Goal: Complete application form: Complete application form

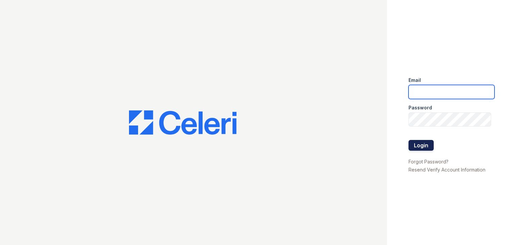
type input "olis-cypcarz@moiniangroup.com"
click at [427, 141] on button "Login" at bounding box center [421, 145] width 25 height 11
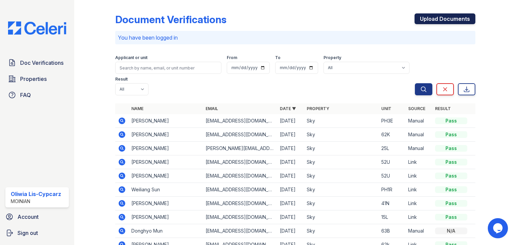
click at [429, 15] on link "Upload Documents" at bounding box center [445, 18] width 61 height 11
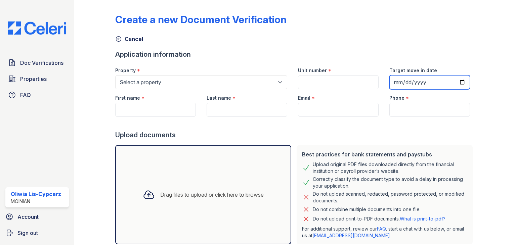
click at [425, 85] on input "Target move in date" at bounding box center [429, 82] width 81 height 14
click at [425, 80] on input "Target move in date" at bounding box center [429, 82] width 81 height 14
click at [458, 78] on input "Target move in date" at bounding box center [429, 82] width 81 height 14
click at [458, 82] on input "Target move in date" at bounding box center [429, 82] width 81 height 14
type input "2025-09-10"
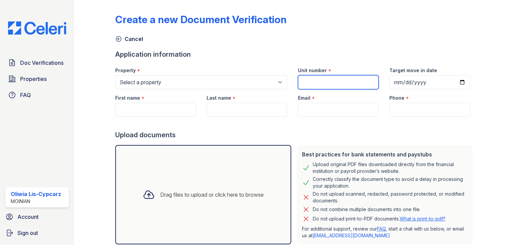
click at [316, 77] on input "Unit number" at bounding box center [338, 82] width 81 height 14
type input "34E"
click at [316, 51] on div "Application information" at bounding box center [295, 54] width 360 height 9
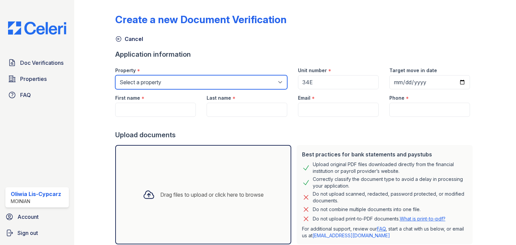
click at [158, 81] on select "Select a property Oskar Sky" at bounding box center [201, 82] width 172 height 14
select select "42"
click at [115, 75] on select "Select a property Oskar Sky" at bounding box center [201, 82] width 172 height 14
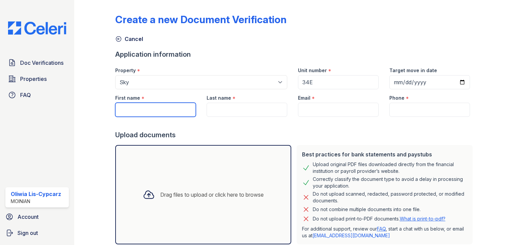
click at [142, 105] on input "First name" at bounding box center [155, 110] width 81 height 14
paste input "Jairo Daniel"
type input "Jairo Daniel"
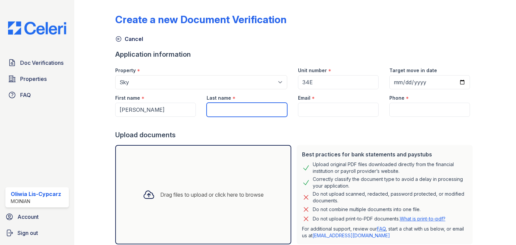
click at [239, 112] on input "Last name" at bounding box center [247, 110] width 81 height 14
paste input "Chamorro Erazo"
type input "Chamorro Erazo"
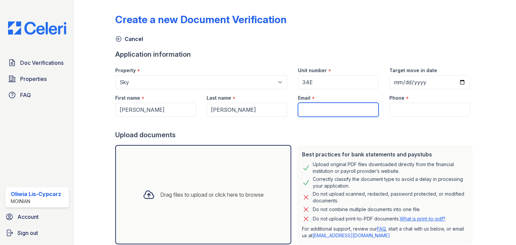
click at [327, 106] on input "Email" at bounding box center [338, 110] width 81 height 14
paste input "[EMAIL_ADDRESS][DOMAIN_NAME]"
type input "[EMAIL_ADDRESS][DOMAIN_NAME]"
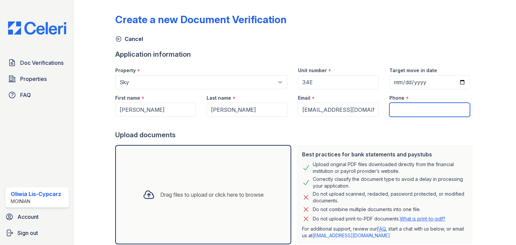
click at [408, 108] on input "Phone" at bounding box center [429, 110] width 81 height 14
paste input "(646) 281-3596"
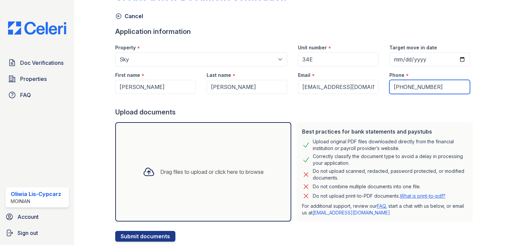
scroll to position [42, 0]
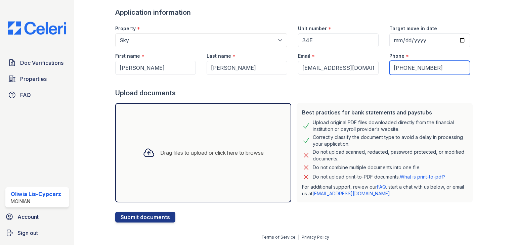
type input "(646) 281-3596"
click at [185, 129] on div "Drag files to upload or click here to browse" at bounding box center [203, 152] width 176 height 99
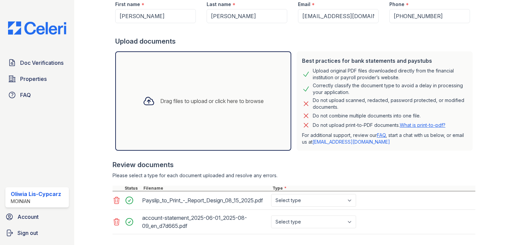
scroll to position [136, 0]
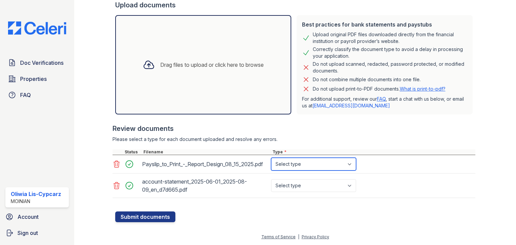
click at [287, 160] on select "Select type Paystub Bank Statement Offer Letter Tax Documents Benefit Award Let…" at bounding box center [313, 164] width 85 height 13
select select "paystub"
click at [271, 158] on select "Select type Paystub Bank Statement Offer Letter Tax Documents Benefit Award Let…" at bounding box center [313, 164] width 85 height 13
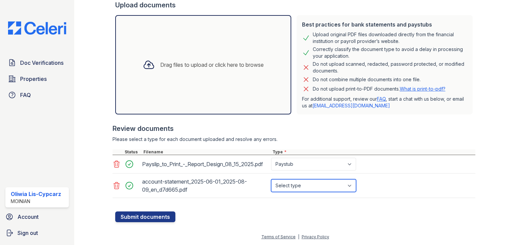
click at [301, 185] on select "Select type Paystub Bank Statement Offer Letter Tax Documents Benefit Award Let…" at bounding box center [313, 185] width 85 height 13
select select "bank_statement"
click at [271, 179] on select "Select type Paystub Bank Statement Offer Letter Tax Documents Benefit Award Let…" at bounding box center [313, 185] width 85 height 13
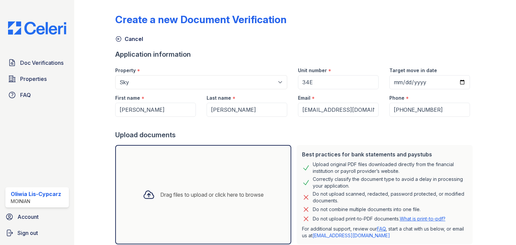
scroll to position [134, 0]
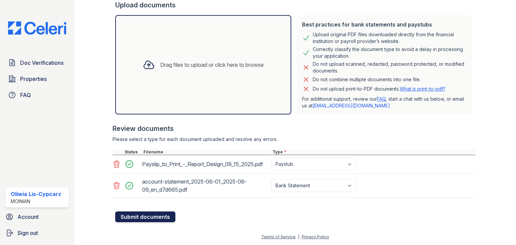
click at [157, 217] on button "Submit documents" at bounding box center [145, 217] width 60 height 11
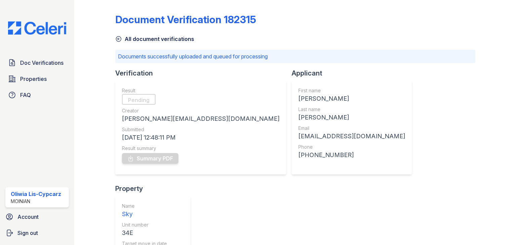
scroll to position [40, 0]
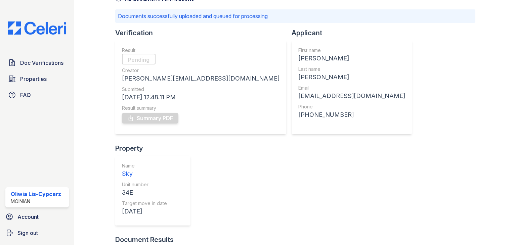
click at [42, 32] on img at bounding box center [37, 28] width 69 height 13
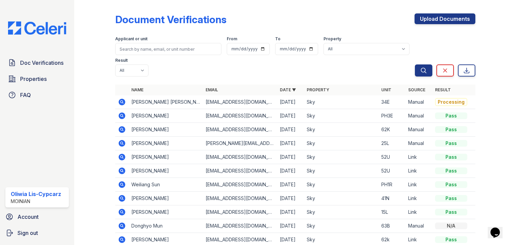
click at [121, 102] on icon at bounding box center [122, 102] width 8 height 8
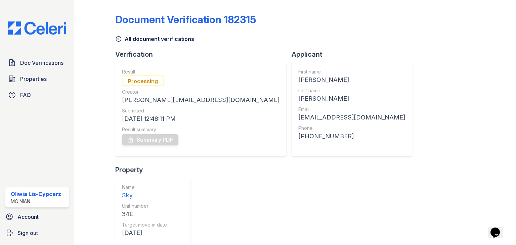
click at [46, 29] on img at bounding box center [37, 28] width 69 height 13
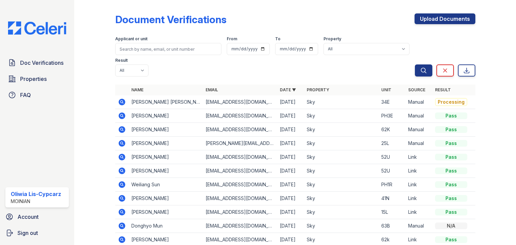
click at [122, 100] on icon at bounding box center [122, 102] width 7 height 7
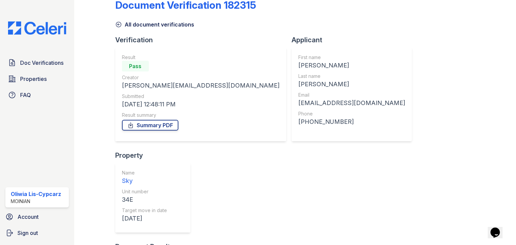
scroll to position [22, 0]
